Goal: Answer question/provide support: Share knowledge or assist other users

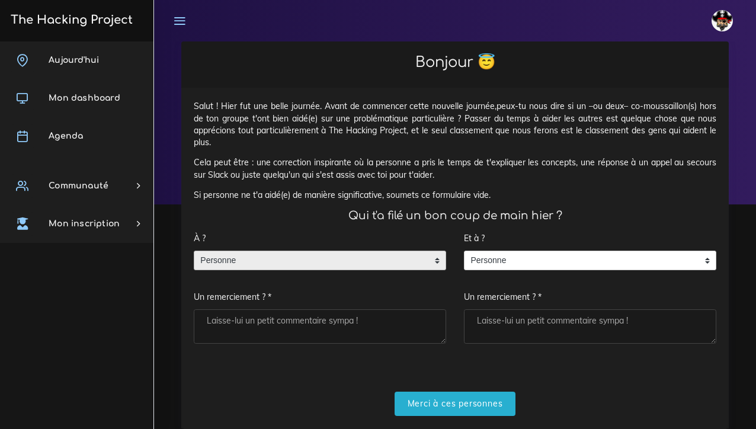
click at [308, 258] on span "Personne" at bounding box center [311, 260] width 234 height 19
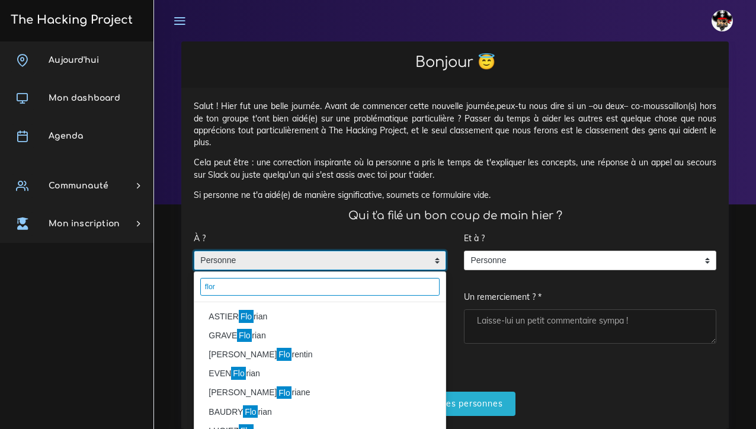
type input "flor"
click at [231, 312] on li "ASTIER Flo rian" at bounding box center [319, 316] width 251 height 19
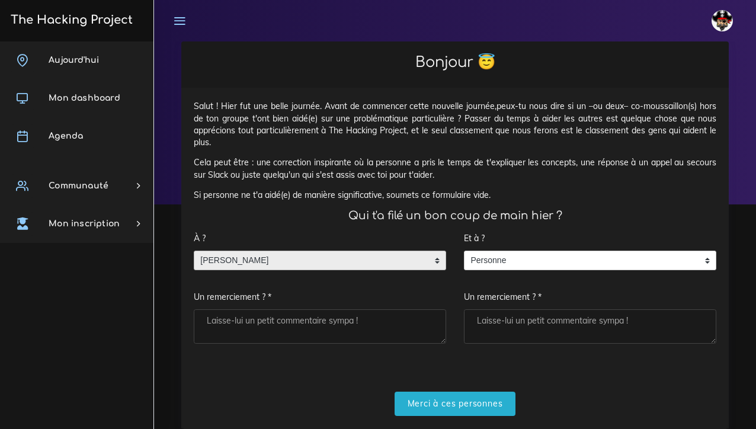
click at [238, 315] on textarea "Un remerciement ? *" at bounding box center [320, 326] width 252 height 34
click at [268, 318] on textarea "toujours une Aid précieuse" at bounding box center [320, 326] width 252 height 34
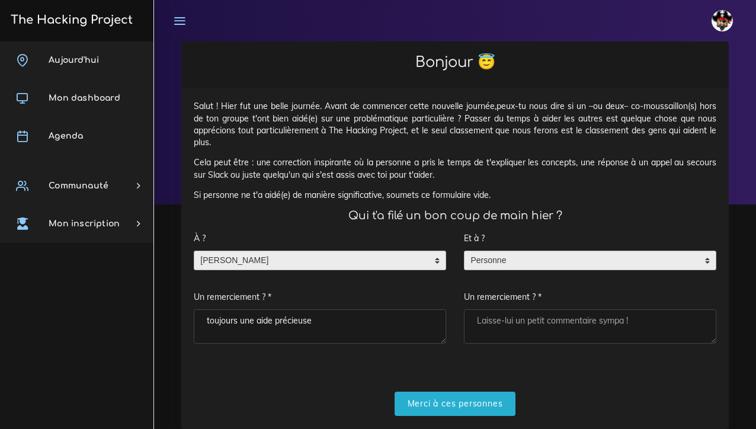
type textarea "toujours une aide précieuse"
click at [535, 255] on span "Personne" at bounding box center [582, 260] width 234 height 19
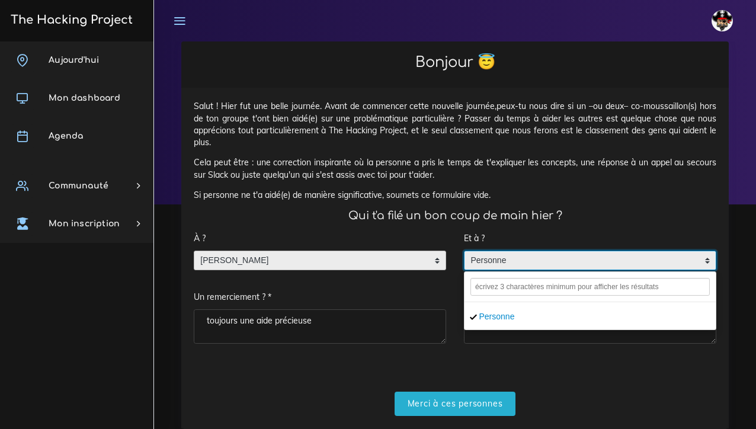
click at [501, 260] on span "Personne" at bounding box center [582, 260] width 234 height 19
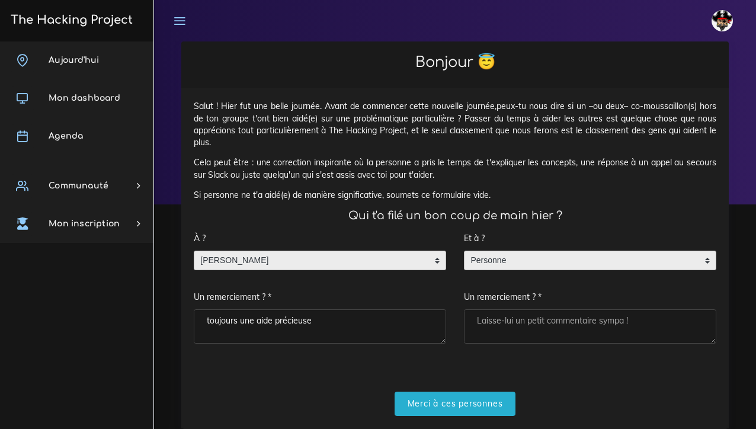
click at [535, 258] on span "Personne" at bounding box center [582, 260] width 234 height 19
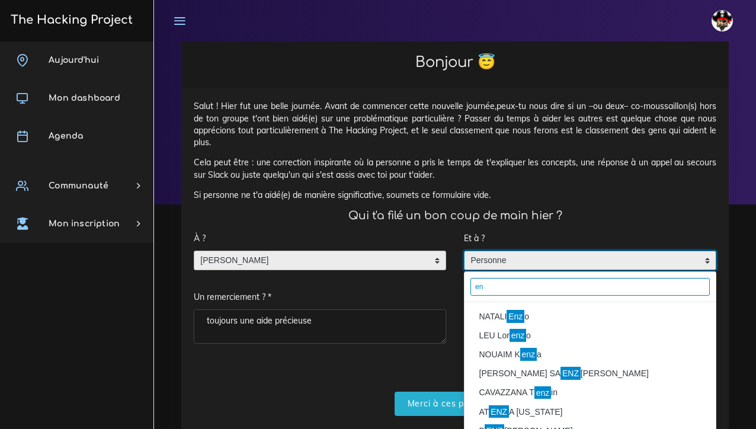
type input "e"
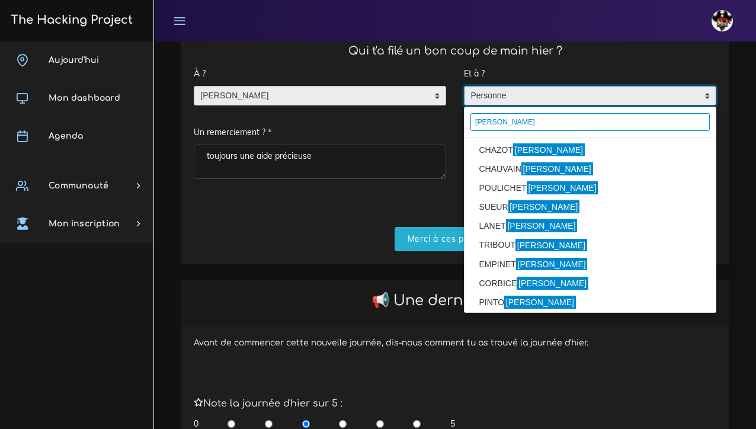
scroll to position [172, 0]
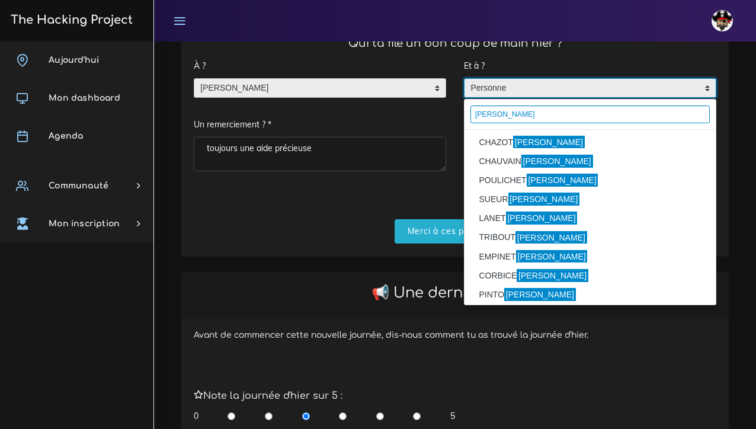
drag, startPoint x: 530, startPoint y: 109, endPoint x: 414, endPoint y: 109, distance: 116.2
click at [414, 109] on div "À ? Personne ASTIER Florian ASTIER Florian Personne ASTIER Florian Un remerciem…" at bounding box center [455, 118] width 541 height 129
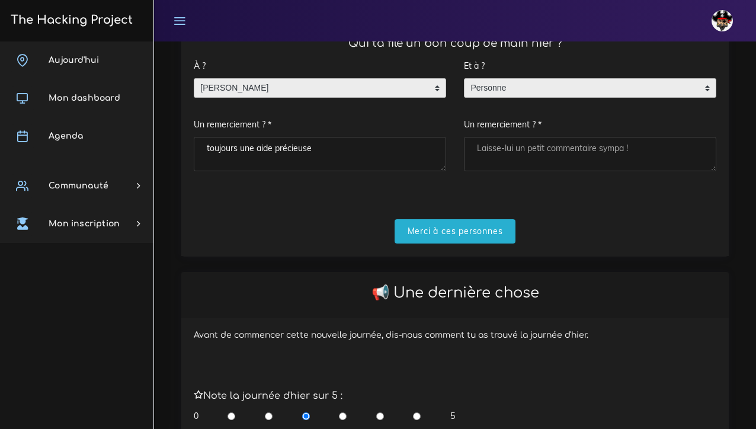
click at [641, 85] on span "Personne" at bounding box center [582, 88] width 234 height 19
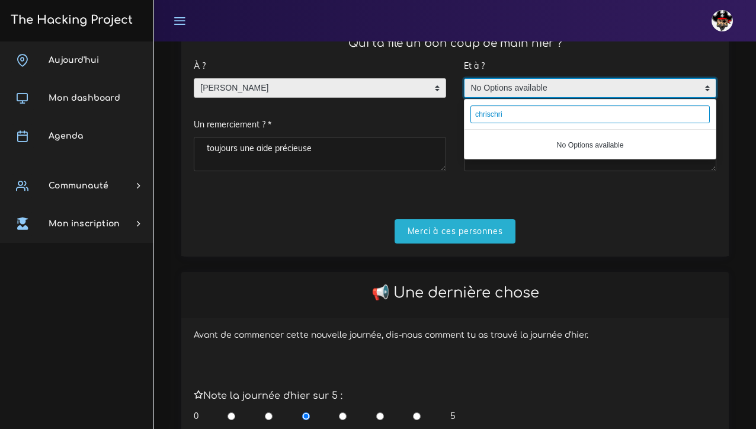
click at [573, 116] on input "chrischri" at bounding box center [590, 115] width 239 height 18
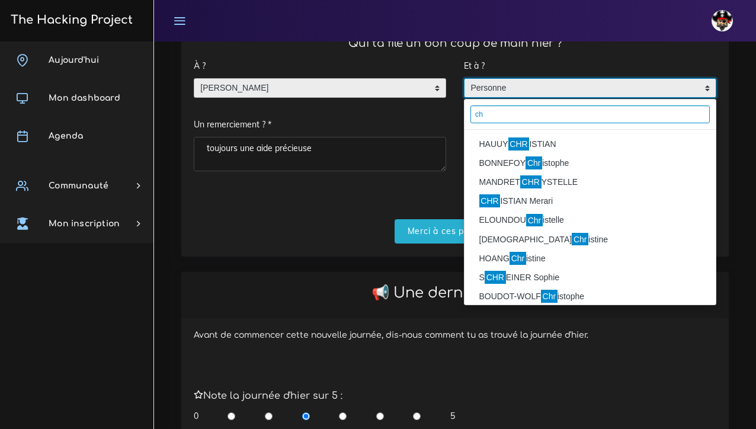
type input "c"
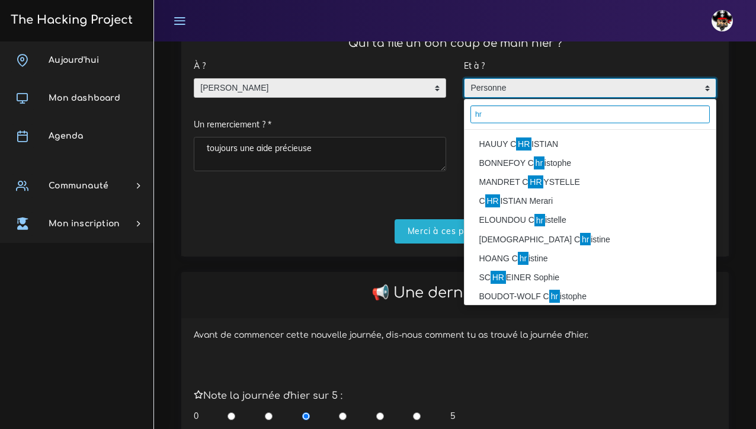
type input "h"
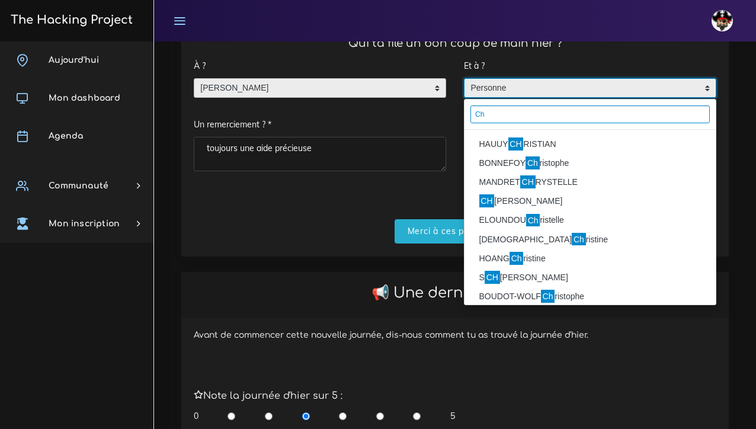
type input "C"
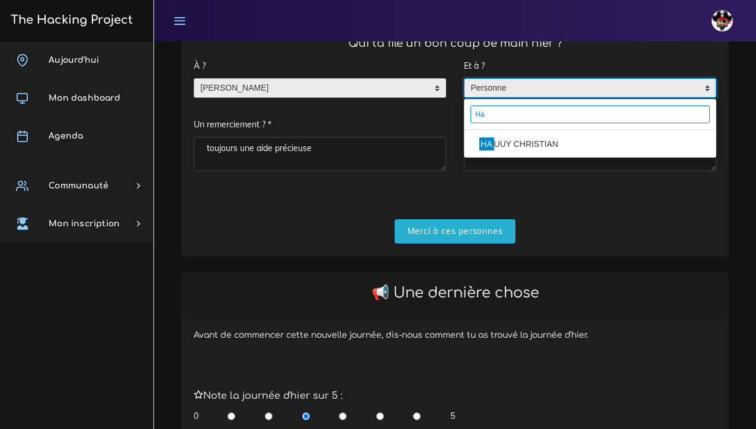
type input "Ha"
click at [574, 146] on li "HA UUY CHRISTIAN" at bounding box center [590, 144] width 251 height 19
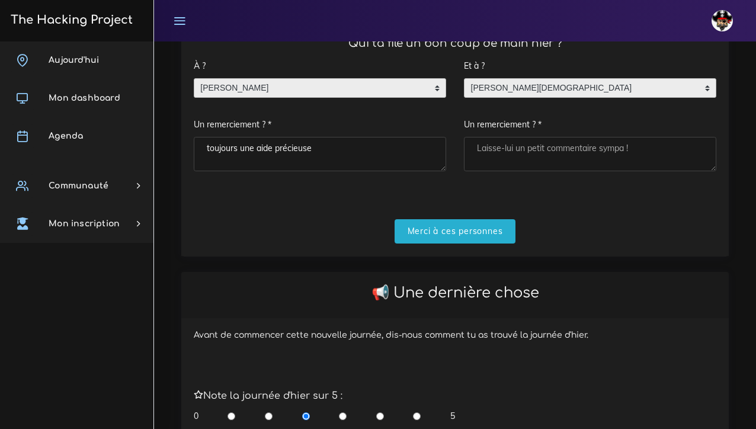
click at [542, 145] on textarea "Un remerciement ? *" at bounding box center [590, 154] width 252 height 34
type textarea "m"
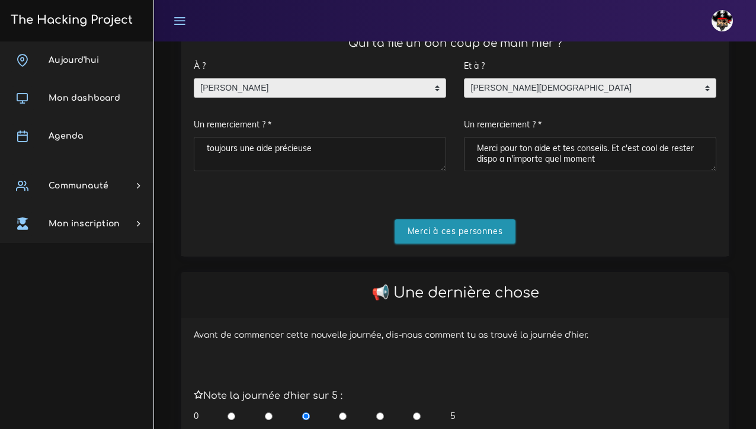
type textarea "Merci pour ton aide et tes conseils. Et c'est cool de rester dispo a n'importe …"
click at [459, 232] on input "Merci à ces personnes" at bounding box center [456, 231] width 122 height 24
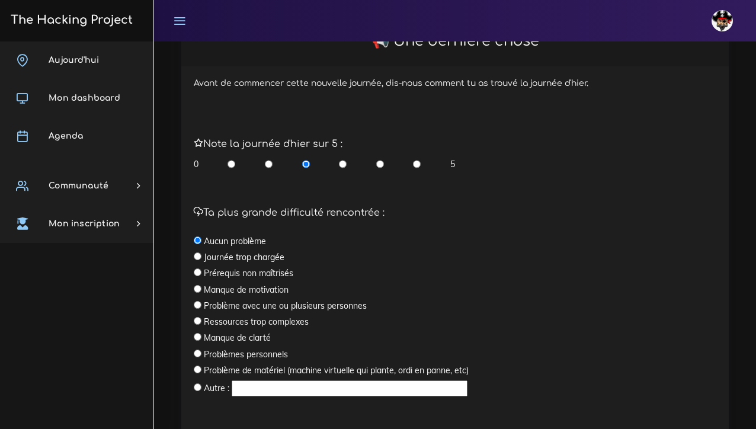
scroll to position [281, 0]
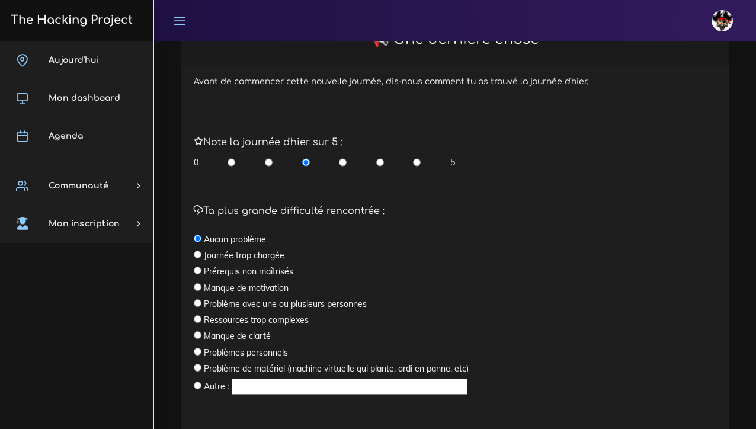
click at [197, 334] on input "radio" at bounding box center [198, 335] width 8 height 8
radio input "true"
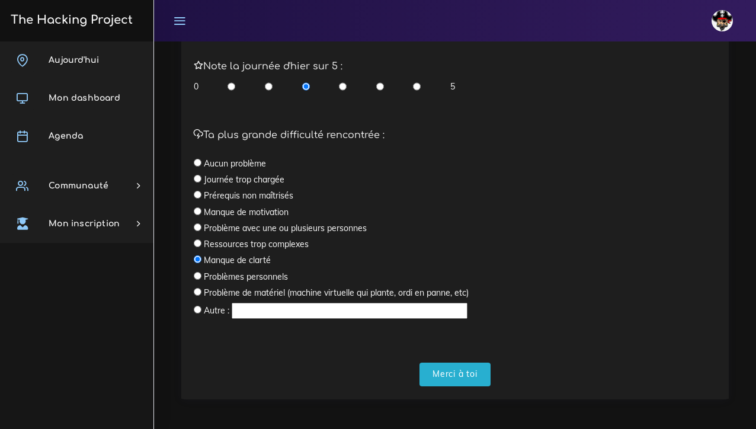
scroll to position [356, 0]
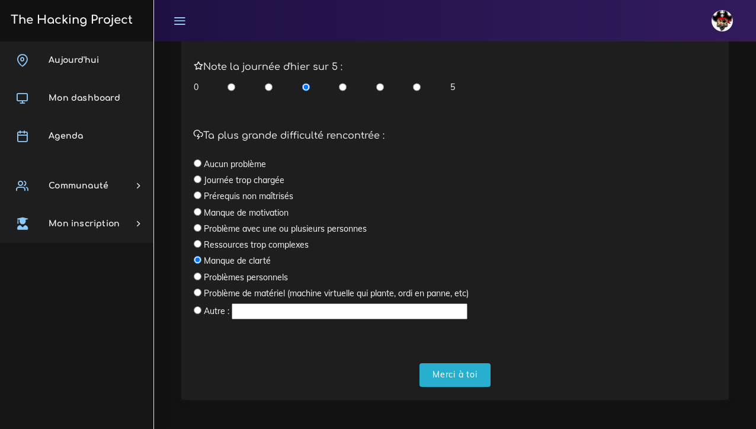
click at [418, 84] on input "radio" at bounding box center [417, 87] width 8 height 12
radio input "true"
click at [451, 367] on input "Merci à toi" at bounding box center [455, 375] width 71 height 24
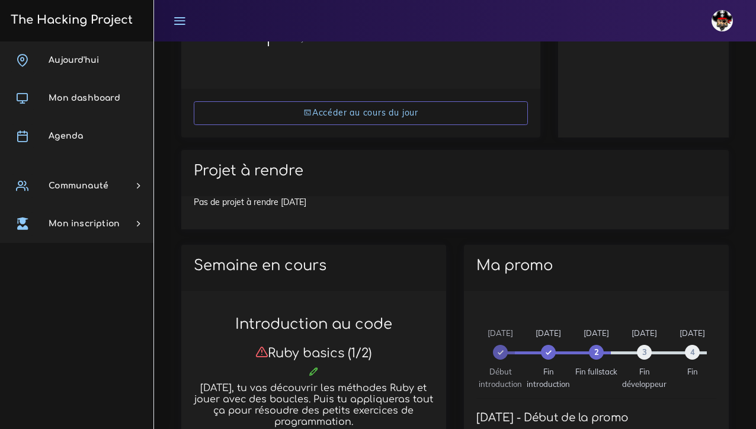
scroll to position [318, 0]
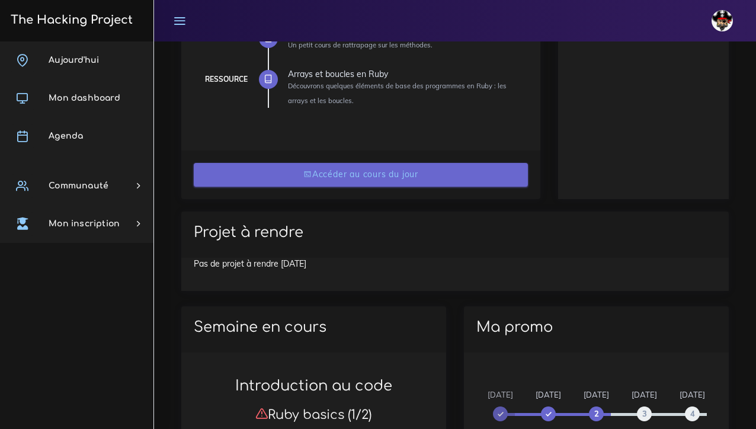
click at [419, 177] on link "Accéder au cours du jour" at bounding box center [361, 175] width 334 height 24
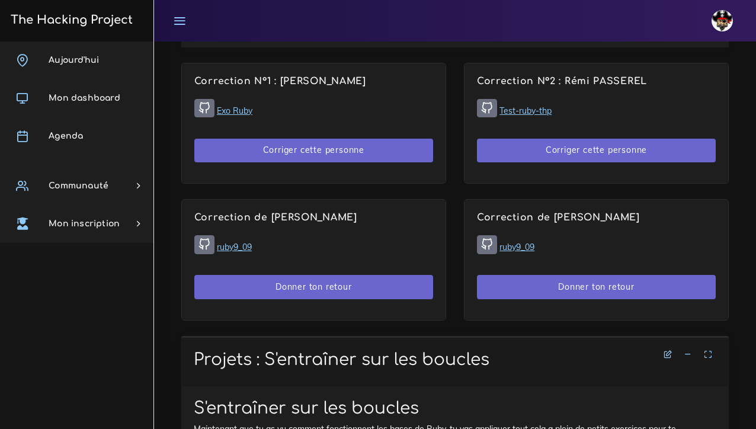
scroll to position [782, 0]
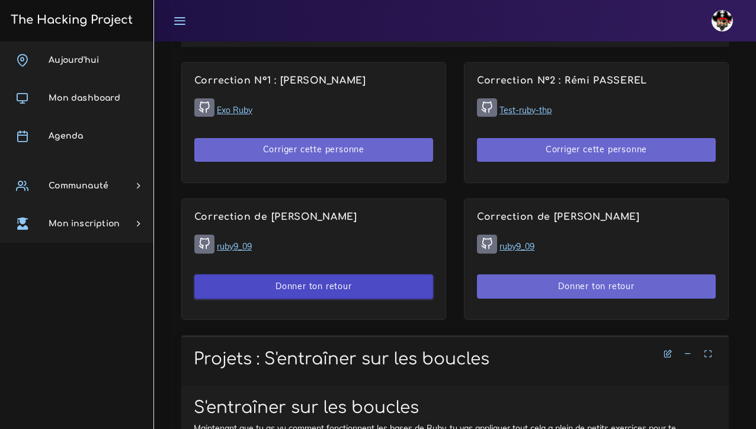
click at [293, 282] on button "Donner ton retour" at bounding box center [313, 286] width 239 height 24
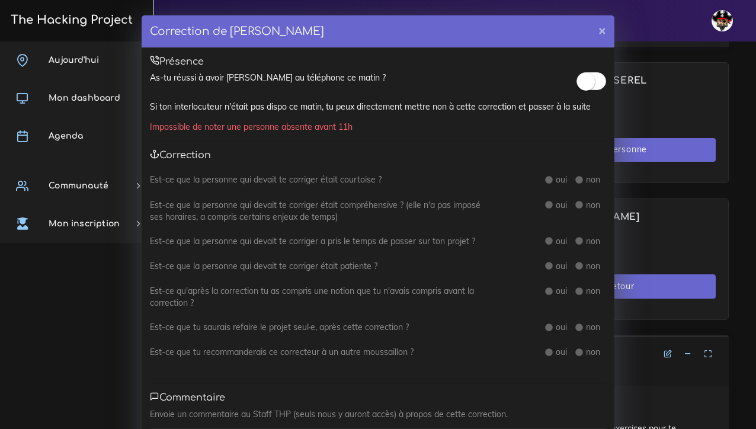
click at [586, 77] on small at bounding box center [586, 82] width 18 height 18
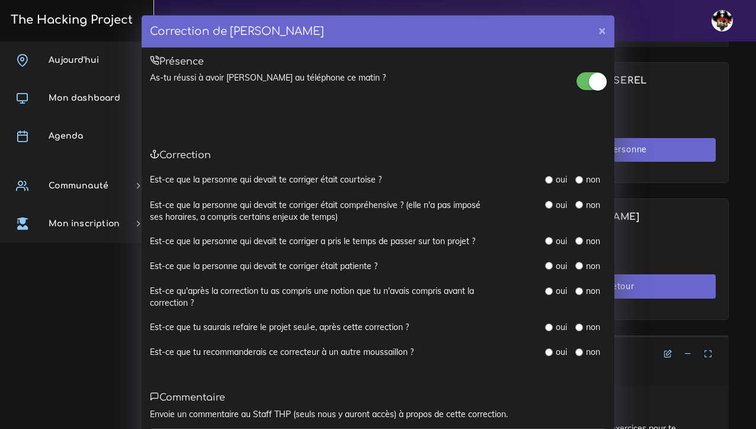
click at [552, 179] on input "radio" at bounding box center [549, 180] width 8 height 8
radio input "true"
click at [552, 203] on input "radio" at bounding box center [549, 205] width 8 height 8
radio input "true"
click at [549, 239] on input "radio" at bounding box center [549, 241] width 8 height 8
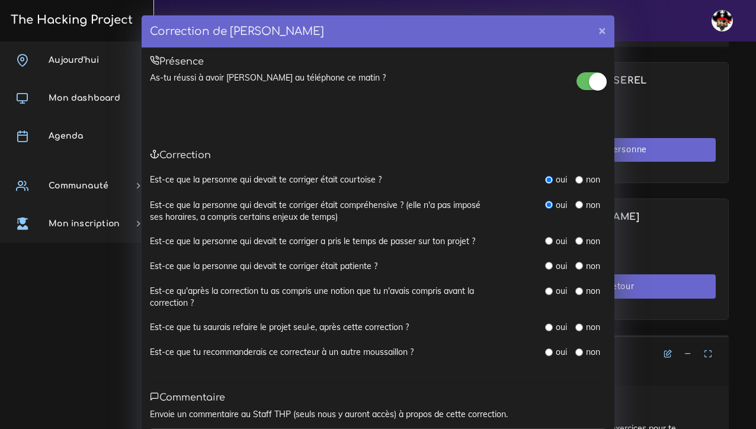
radio input "true"
click at [551, 262] on input "radio" at bounding box center [549, 266] width 8 height 8
radio input "true"
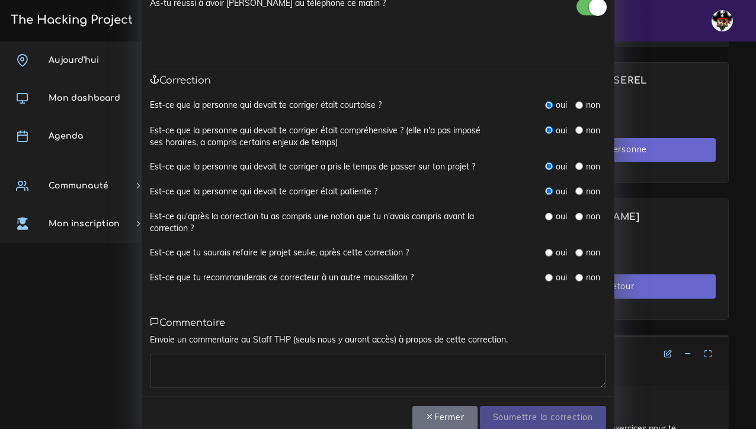
scroll to position [76, 0]
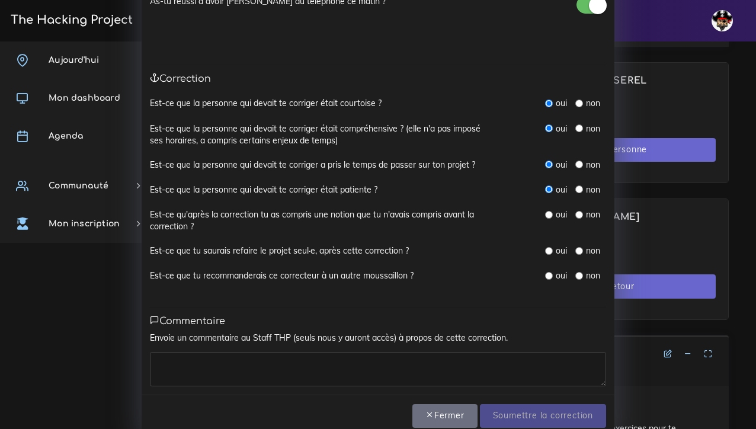
click at [581, 211] on input "radio" at bounding box center [580, 215] width 8 height 8
radio input "true"
click at [551, 247] on input "radio" at bounding box center [549, 251] width 8 height 8
radio input "true"
click at [550, 272] on input "radio" at bounding box center [549, 276] width 8 height 8
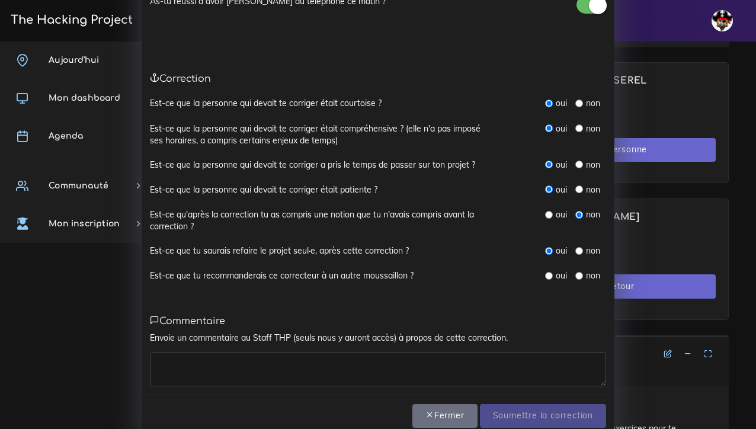
radio input "true"
click at [440, 344] on div "Envoie un commentaire au Staff THP (seuls nous y auront accès) à propos de cett…" at bounding box center [378, 359] width 456 height 55
click at [440, 352] on textarea at bounding box center [378, 369] width 456 height 34
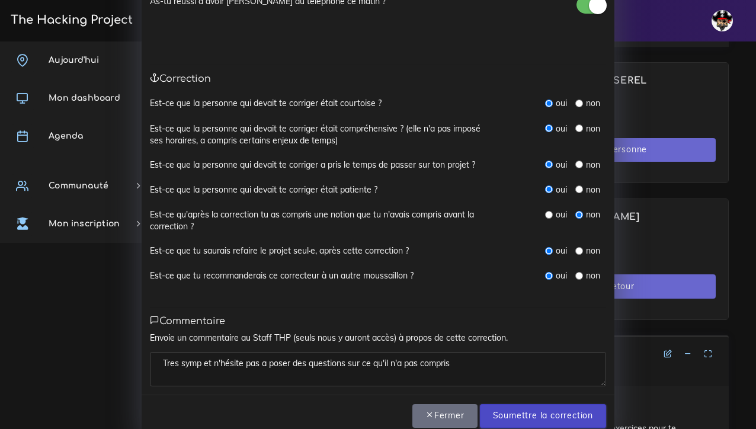
type textarea "Tres symp et n'hésite pas a poser des questions sur ce qu'il n'a pas compris"
click at [517, 411] on input "Soumettre la correction" at bounding box center [543, 416] width 126 height 24
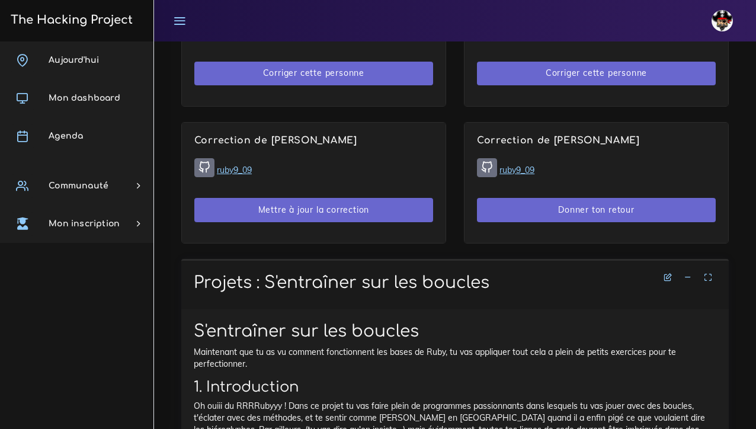
scroll to position [858, 0]
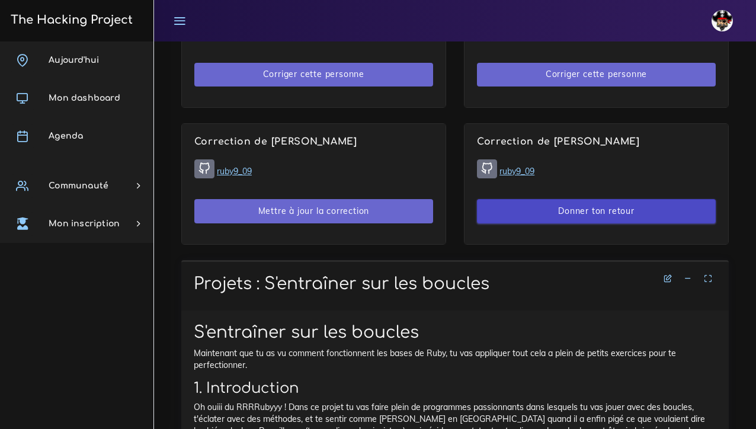
click at [580, 212] on button "Donner ton retour" at bounding box center [596, 211] width 239 height 24
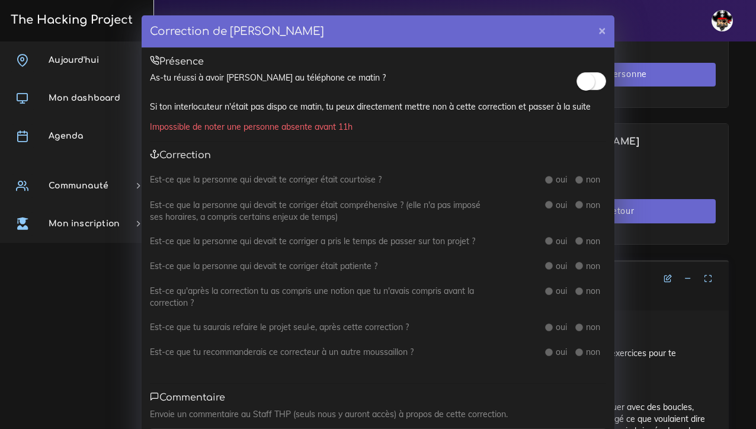
click at [587, 84] on small at bounding box center [586, 82] width 18 height 18
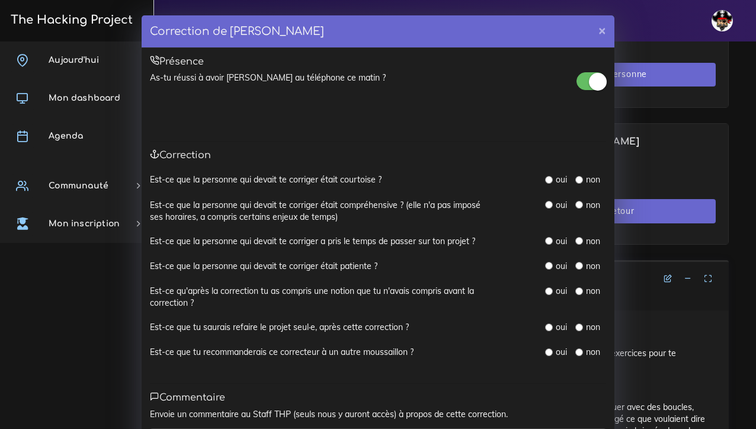
click at [551, 179] on input "radio" at bounding box center [549, 180] width 8 height 8
radio input "true"
click at [550, 203] on input "radio" at bounding box center [549, 205] width 8 height 8
radio input "true"
click at [550, 239] on input "radio" at bounding box center [549, 241] width 8 height 8
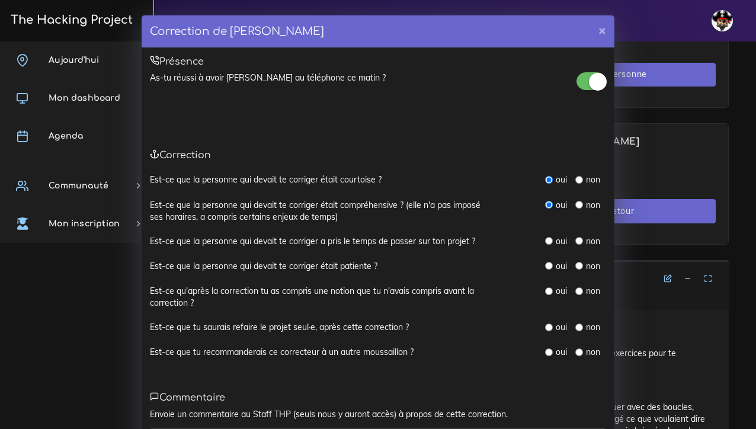
radio input "true"
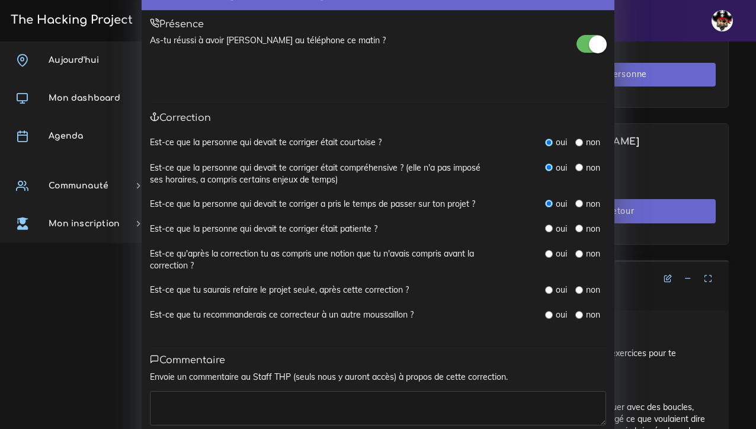
scroll to position [43, 0]
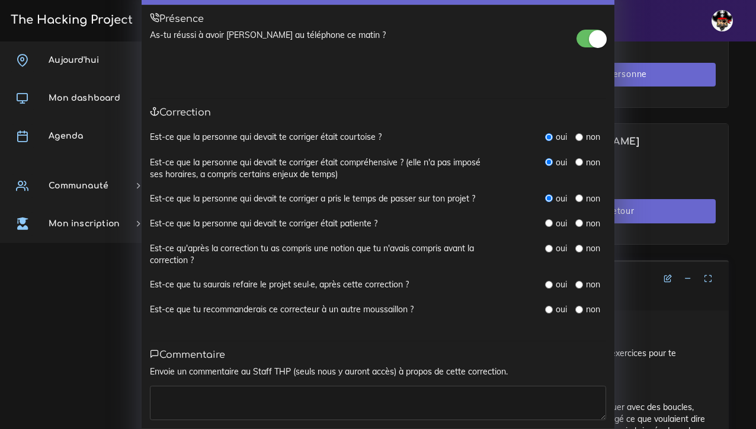
click at [550, 223] on input "radio" at bounding box center [549, 223] width 8 height 8
radio input "true"
click at [551, 245] on input "radio" at bounding box center [549, 249] width 8 height 8
radio input "true"
click at [551, 282] on input "radio" at bounding box center [549, 285] width 8 height 8
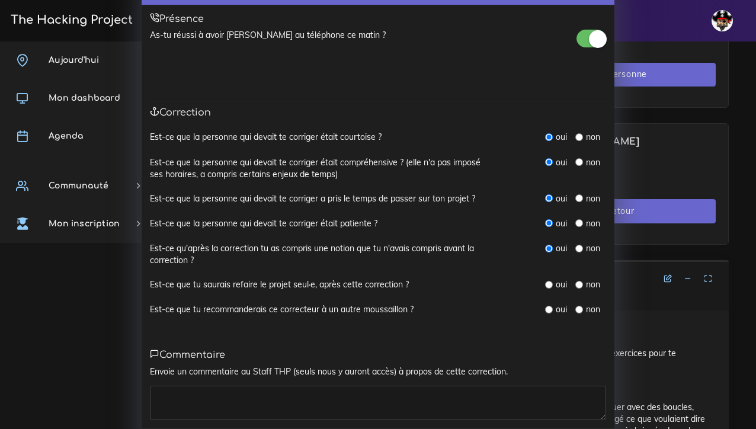
radio input "true"
click at [552, 306] on input "radio" at bounding box center [549, 310] width 8 height 8
radio input "true"
click at [498, 390] on textarea at bounding box center [378, 403] width 456 height 34
type textarea "t"
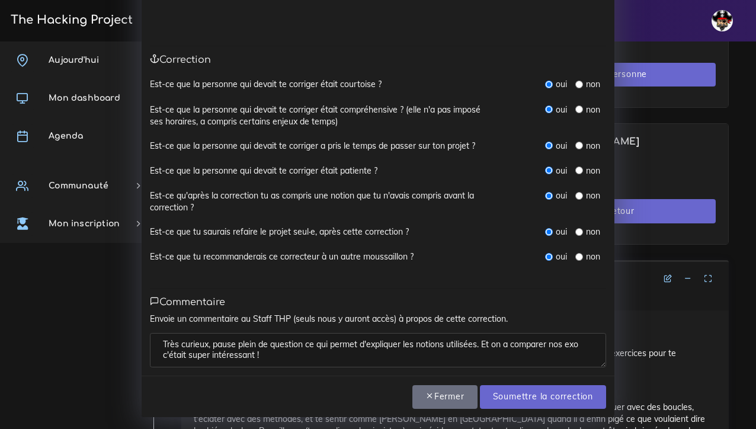
scroll to position [92, 0]
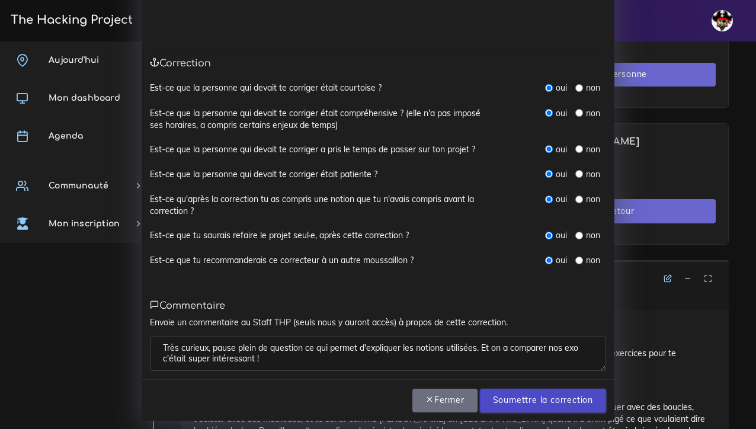
type textarea "Très curieux, pause plein de question ce qui permet d'expliquer les notions uti…"
click at [520, 397] on input "Soumettre la correction" at bounding box center [543, 401] width 126 height 24
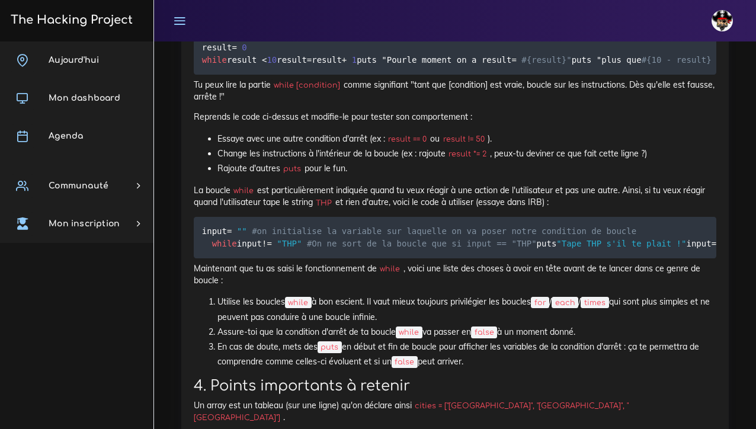
scroll to position [13171, 0]
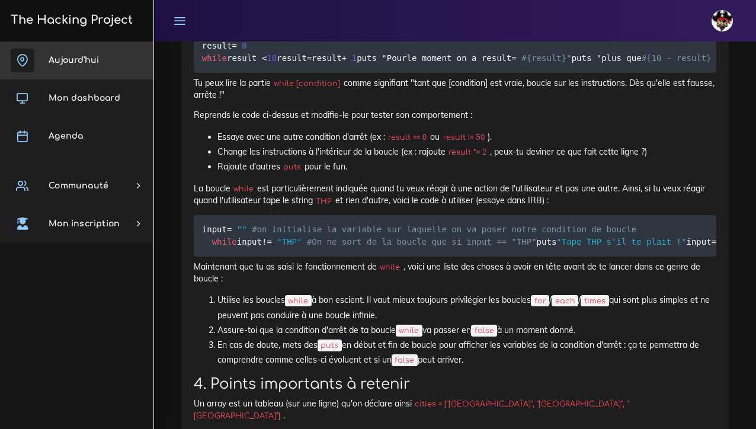
click at [70, 59] on span "Aujourd'hui" at bounding box center [74, 60] width 50 height 9
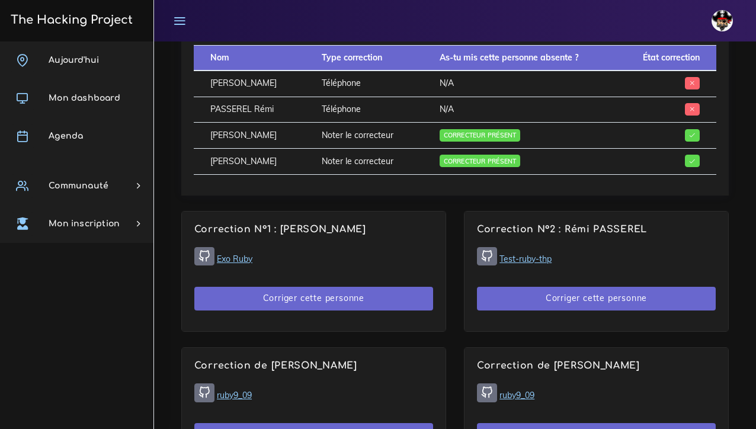
scroll to position [634, 0]
click at [339, 212] on div "Correction N°1 : Florian ASTIER Exo Ruby Corriger cette personne" at bounding box center [314, 272] width 264 height 120
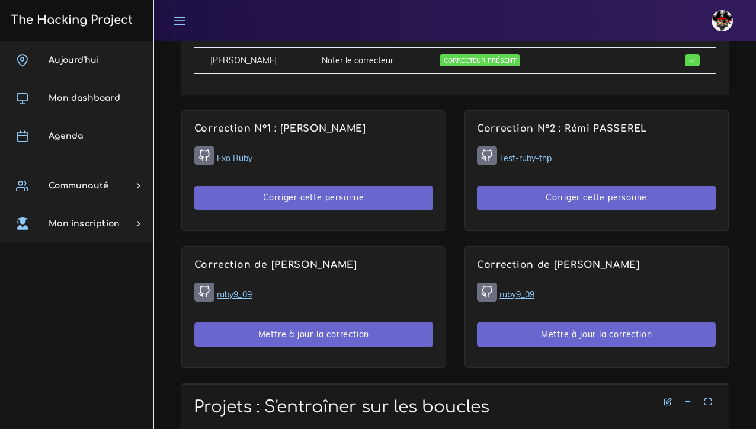
scroll to position [734, 0]
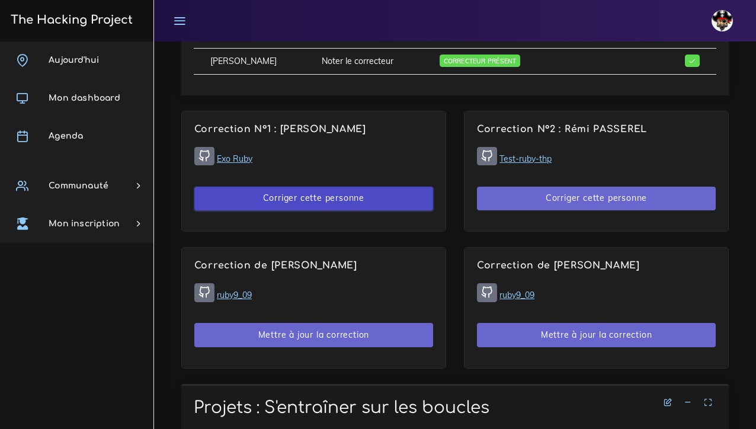
click at [311, 194] on button "Corriger cette personne" at bounding box center [313, 199] width 239 height 24
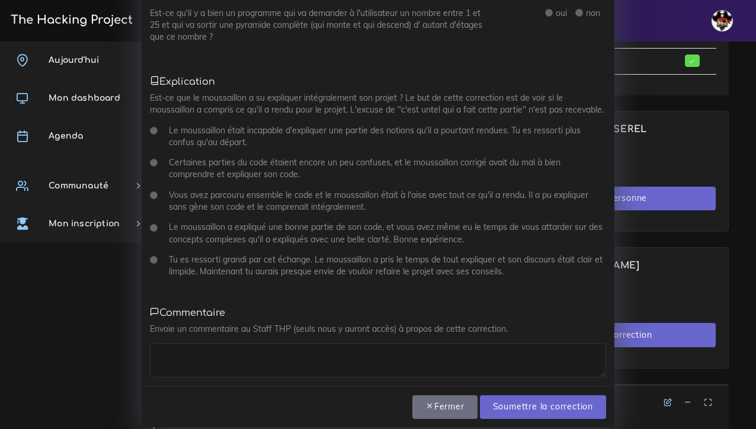
scroll to position [757, 0]
click at [78, 308] on div "Correction N° 1 : Florian ASTIER × Présence As-tu réussi à avoir Florian au tél…" at bounding box center [378, 214] width 756 height 429
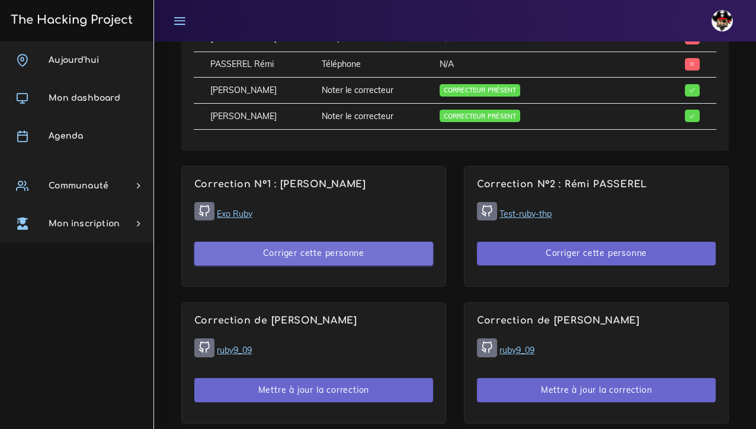
scroll to position [683, 0]
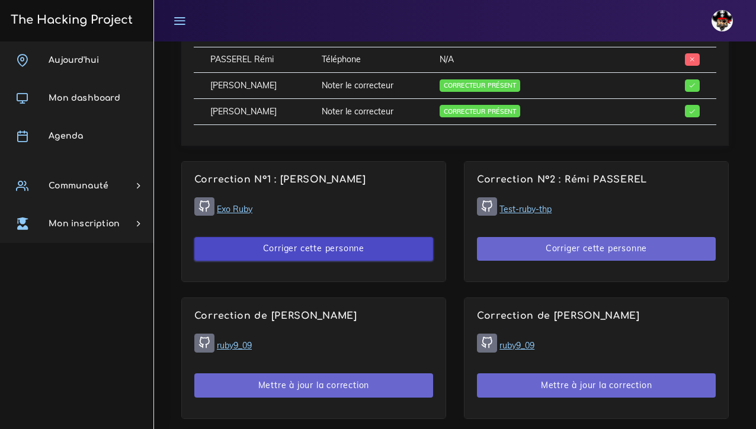
click at [278, 245] on button "Corriger cette personne" at bounding box center [313, 249] width 239 height 24
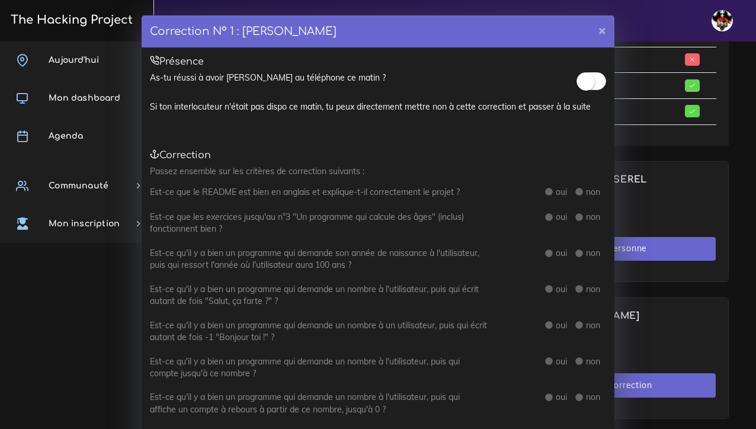
scroll to position [0, 0]
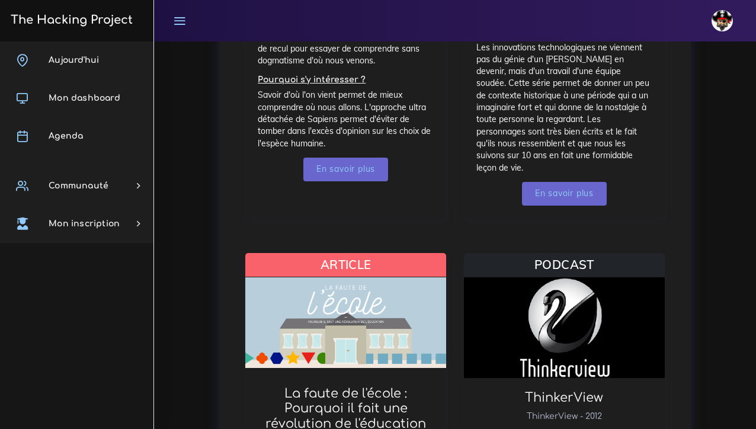
scroll to position [650, 0]
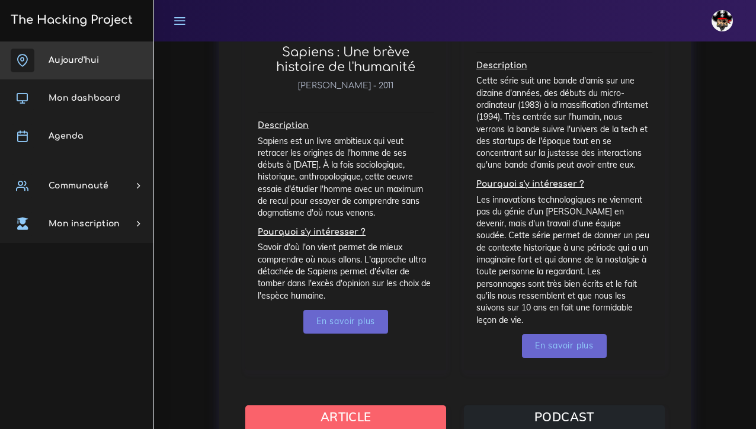
click at [55, 66] on link "Aujourd'hui" at bounding box center [77, 60] width 154 height 38
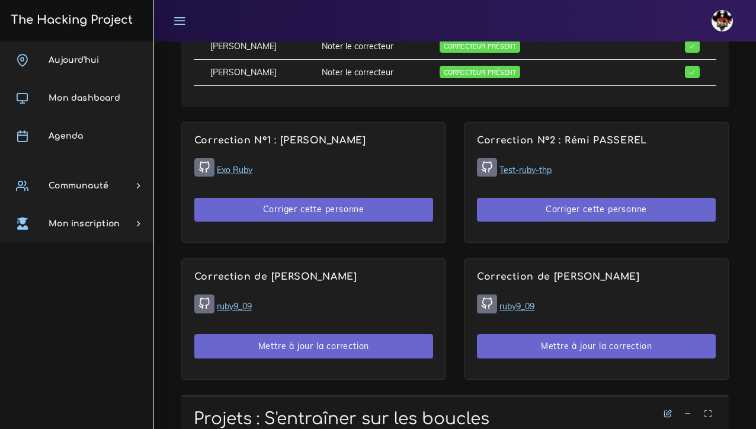
scroll to position [725, 0]
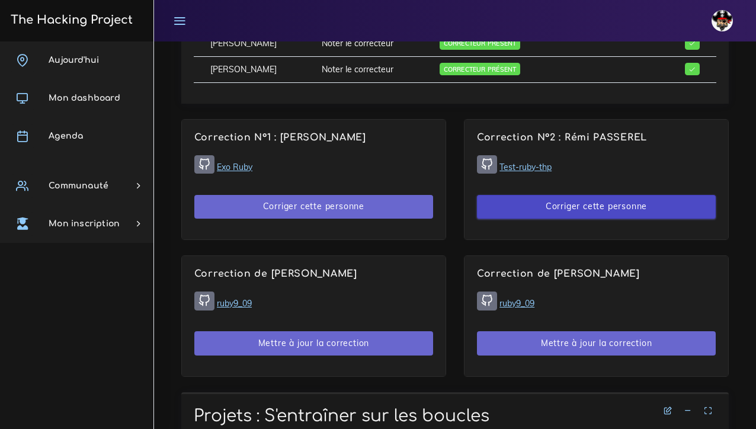
click at [565, 210] on button "Corriger cette personne" at bounding box center [596, 207] width 239 height 24
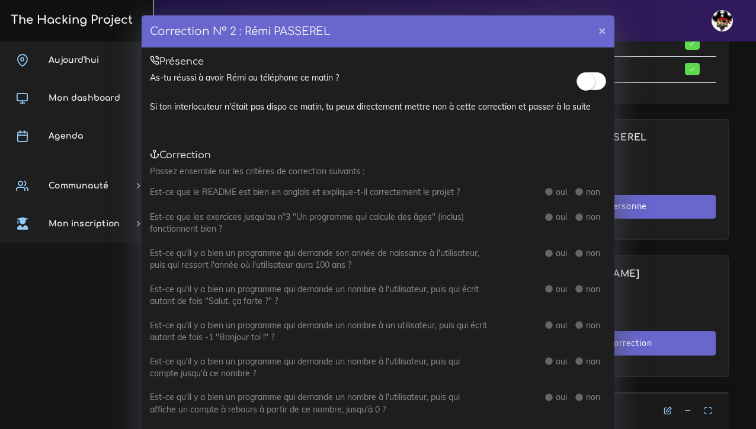
scroll to position [0, 0]
click at [584, 82] on small at bounding box center [586, 82] width 18 height 18
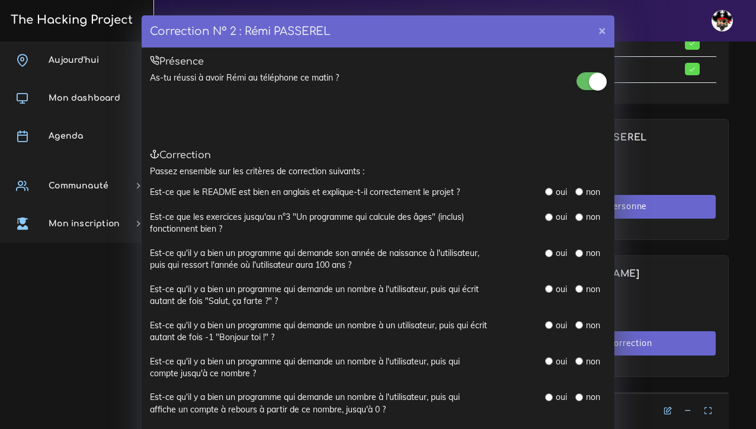
click at [579, 189] on input "radio" at bounding box center [580, 192] width 8 height 8
radio input "true"
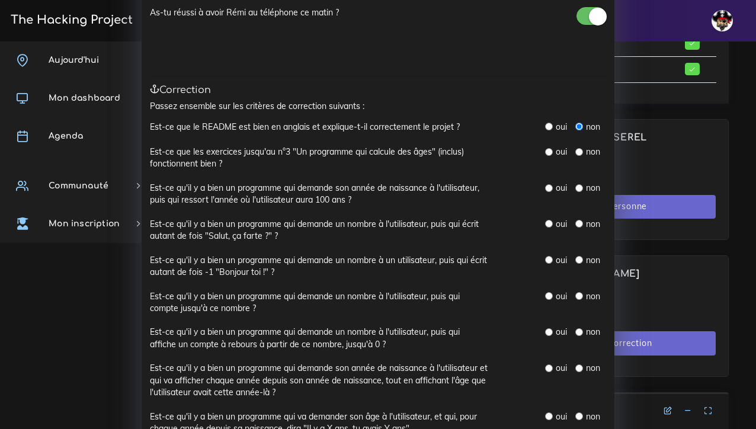
scroll to position [78, 0]
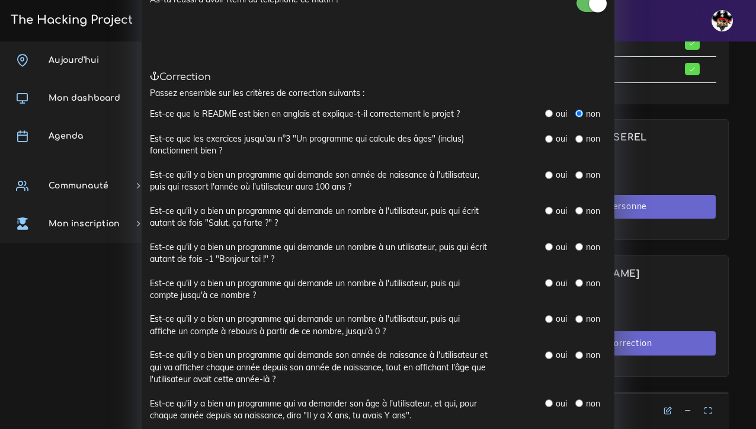
click at [551, 136] on input "radio" at bounding box center [549, 139] width 8 height 8
radio input "true"
click at [549, 172] on input "radio" at bounding box center [549, 175] width 8 height 8
radio input "true"
click at [548, 207] on input "radio" at bounding box center [549, 211] width 8 height 8
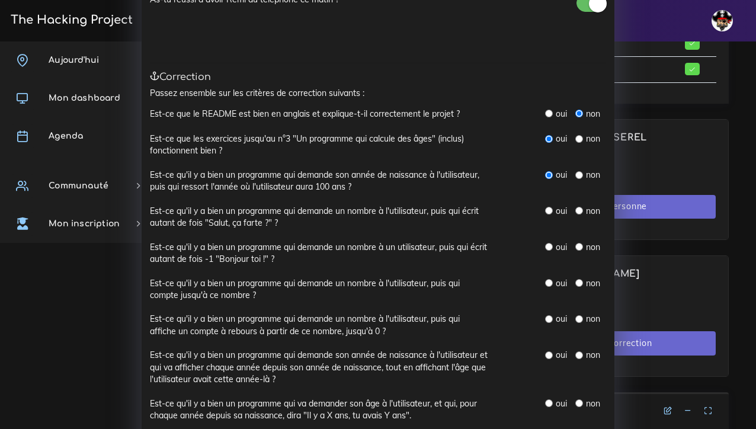
radio input "true"
click at [552, 243] on input "radio" at bounding box center [549, 247] width 8 height 8
radio input "true"
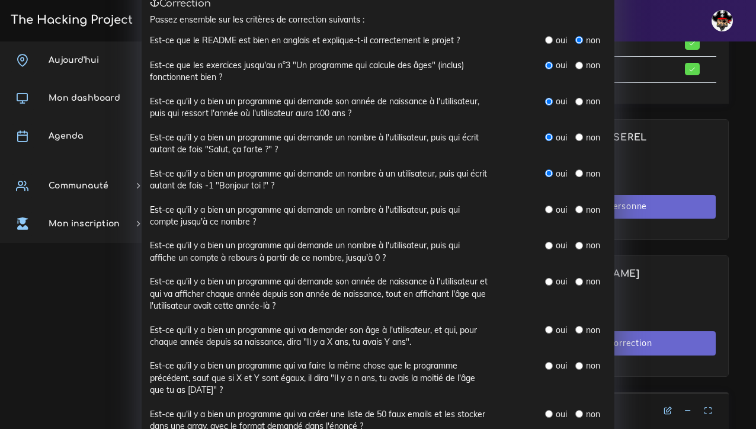
scroll to position [162, 0]
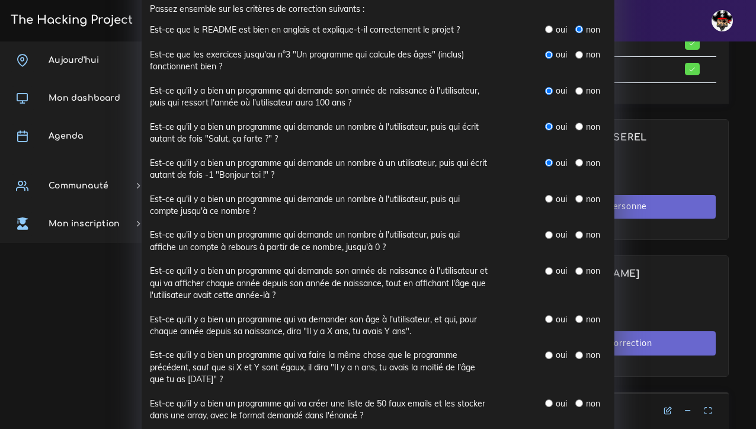
click at [550, 196] on input "radio" at bounding box center [549, 199] width 8 height 8
radio input "true"
click at [551, 232] on input "radio" at bounding box center [549, 235] width 8 height 8
radio input "true"
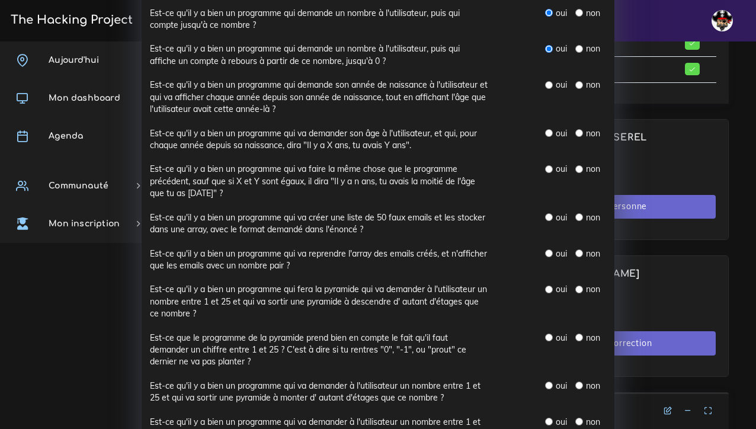
scroll to position [340, 0]
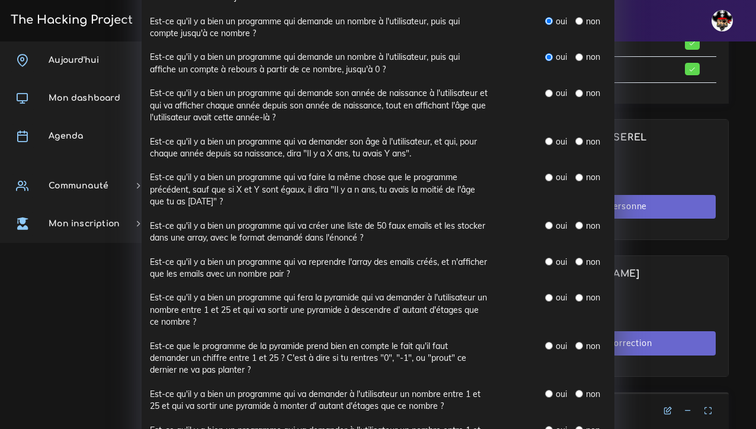
click at [550, 87] on div "oui" at bounding box center [555, 93] width 21 height 12
click at [550, 90] on input "radio" at bounding box center [549, 93] width 8 height 8
radio input "true"
click at [550, 138] on input "radio" at bounding box center [549, 142] width 8 height 8
radio input "true"
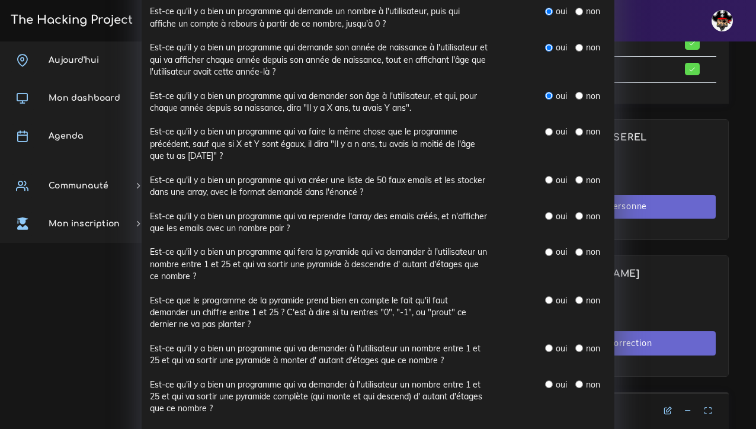
scroll to position [387, 0]
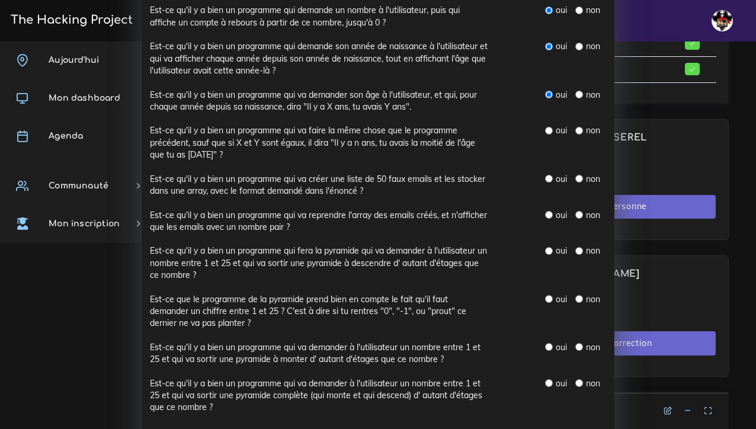
click at [482, 133] on label "Est-ce qu'il y a bien un programme qui va faire la même chose que le programme …" at bounding box center [319, 142] width 338 height 36
click at [551, 127] on input "radio" at bounding box center [549, 131] width 8 height 8
radio input "true"
click at [552, 175] on input "radio" at bounding box center [549, 179] width 8 height 8
radio input "true"
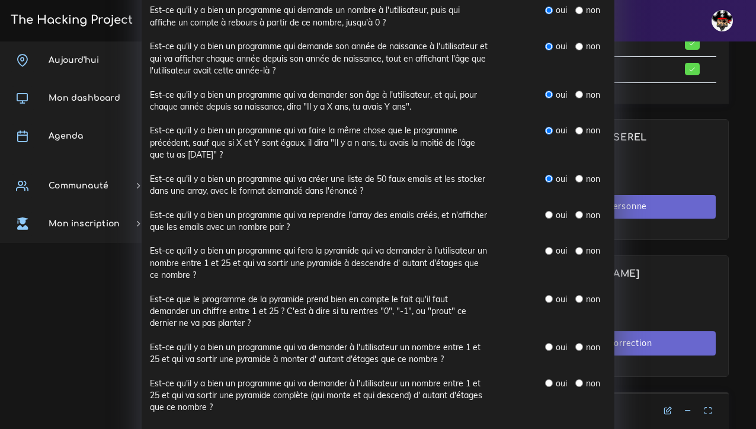
click at [550, 211] on input "radio" at bounding box center [549, 215] width 8 height 8
radio input "true"
click at [552, 247] on input "radio" at bounding box center [549, 251] width 8 height 8
radio input "true"
click at [550, 293] on div "oui" at bounding box center [555, 299] width 21 height 12
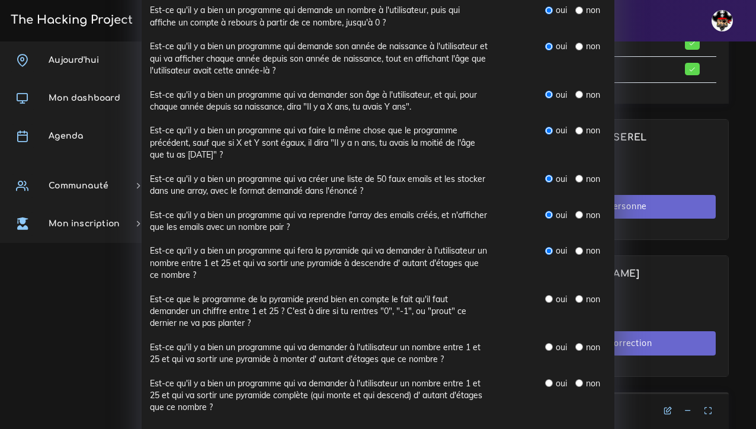
click at [581, 295] on input "radio" at bounding box center [580, 299] width 8 height 8
radio input "true"
click at [544, 282] on div "Est-ce qu'il y a bien un programme qui fera la pyramide qui va demander à l'uti…" at bounding box center [378, 269] width 456 height 48
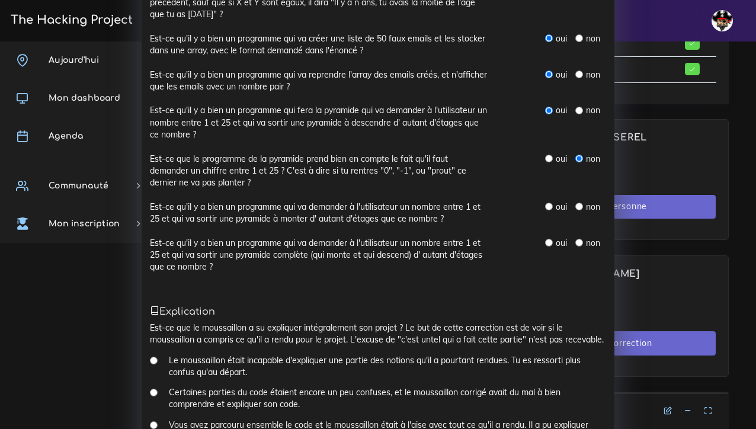
scroll to position [527, 0]
click at [551, 203] on input "radio" at bounding box center [549, 207] width 8 height 8
radio input "true"
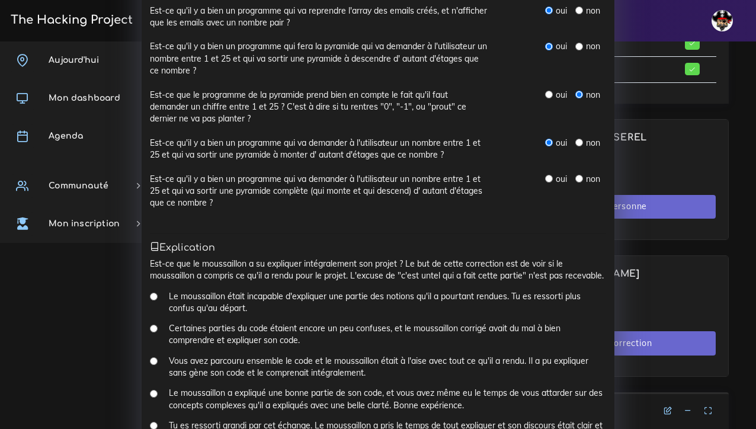
scroll to position [599, 0]
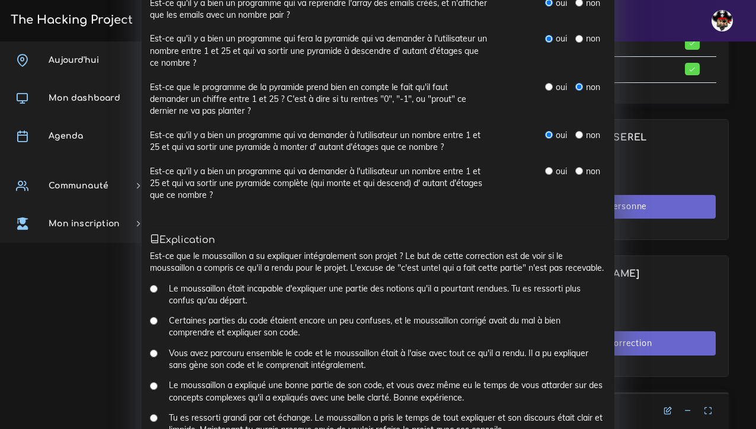
click at [552, 167] on input "radio" at bounding box center [549, 171] width 8 height 8
radio input "true"
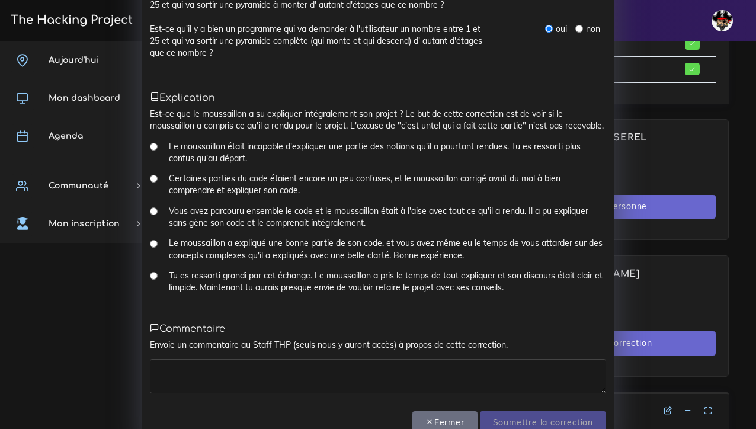
scroll to position [744, 0]
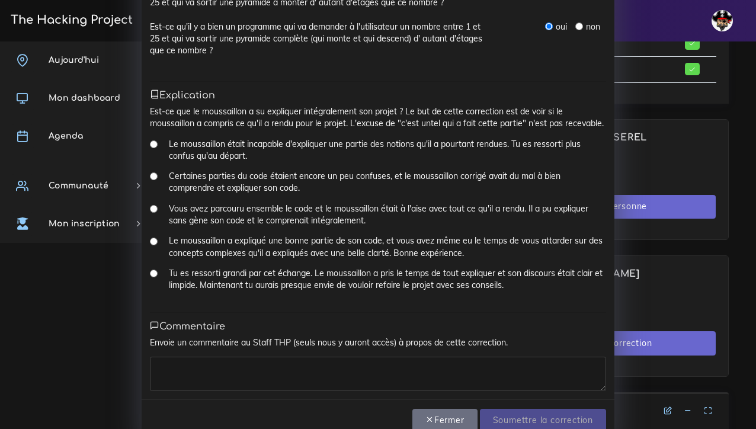
click at [153, 238] on input "Le moussaillon a expliqué une bonne partie de son code, et vous avez même eu le…" at bounding box center [154, 242] width 8 height 8
radio input "true"
click at [182, 357] on textarea at bounding box center [378, 374] width 456 height 34
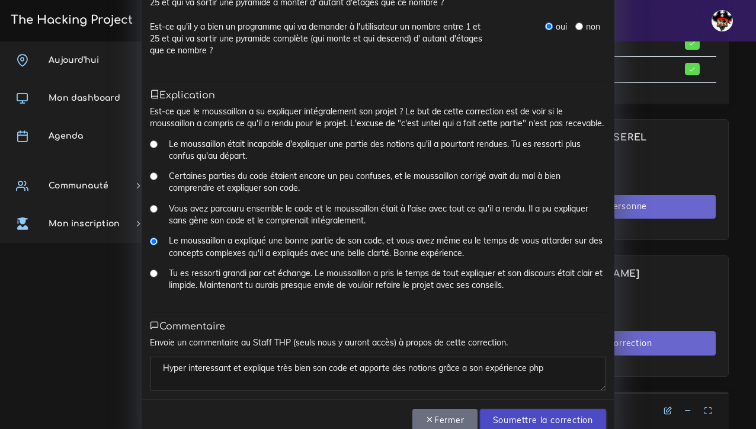
type textarea "Hyper interessant et explique très bien son code et apporte des notions grâce a…"
click at [526, 409] on input "Soumettre la correction" at bounding box center [543, 421] width 126 height 24
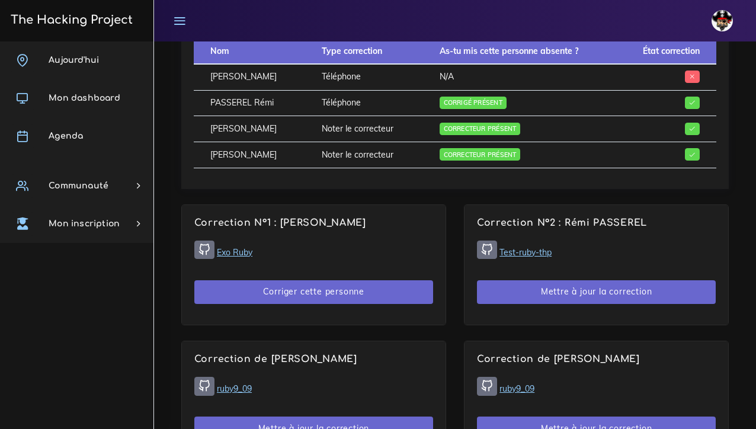
scroll to position [639, 0]
